Goal: Navigation & Orientation: Go to known website

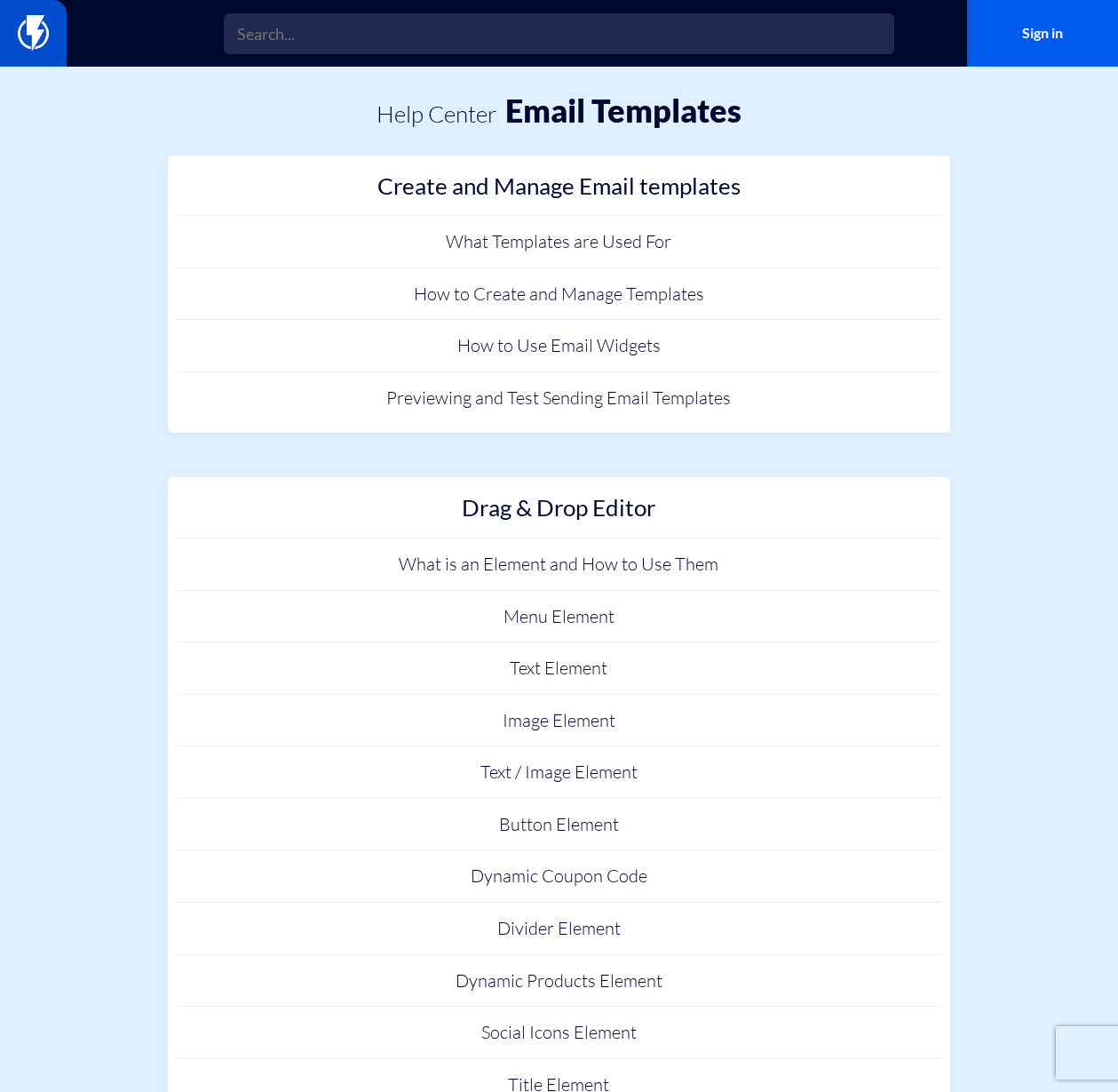
click at [54, 18] on link at bounding box center [33, 33] width 67 height 67
